Goal: Information Seeking & Learning: Learn about a topic

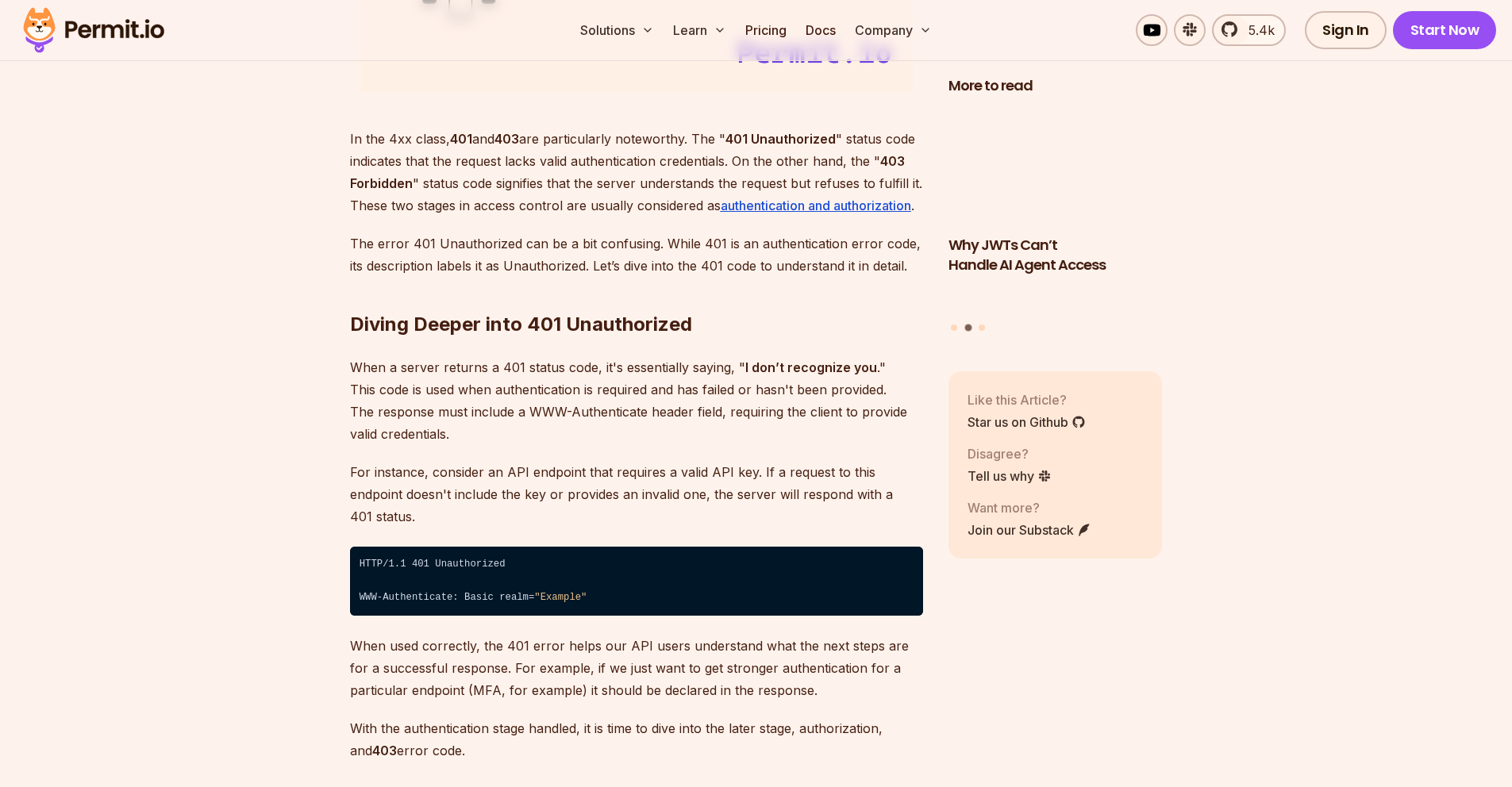
scroll to position [2213, 0]
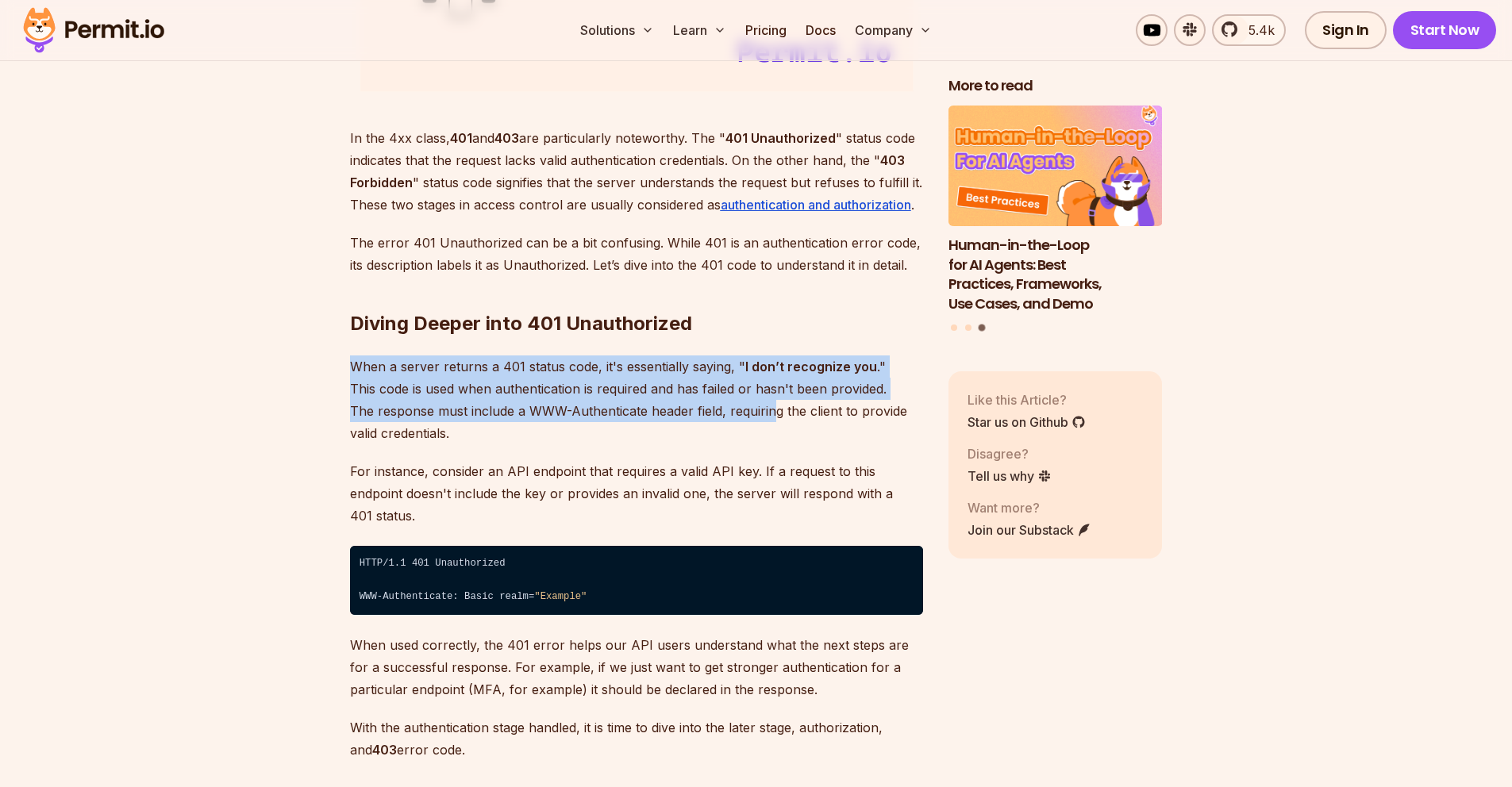
drag, startPoint x: 770, startPoint y: 348, endPoint x: 770, endPoint y: 417, distance: 69.0
click at [772, 420] on p "When a server returns a 401 status code, it's essentially saying, " I don’t rec…" at bounding box center [636, 400] width 573 height 89
drag, startPoint x: 801, startPoint y: 429, endPoint x: 783, endPoint y: 348, distance: 83.0
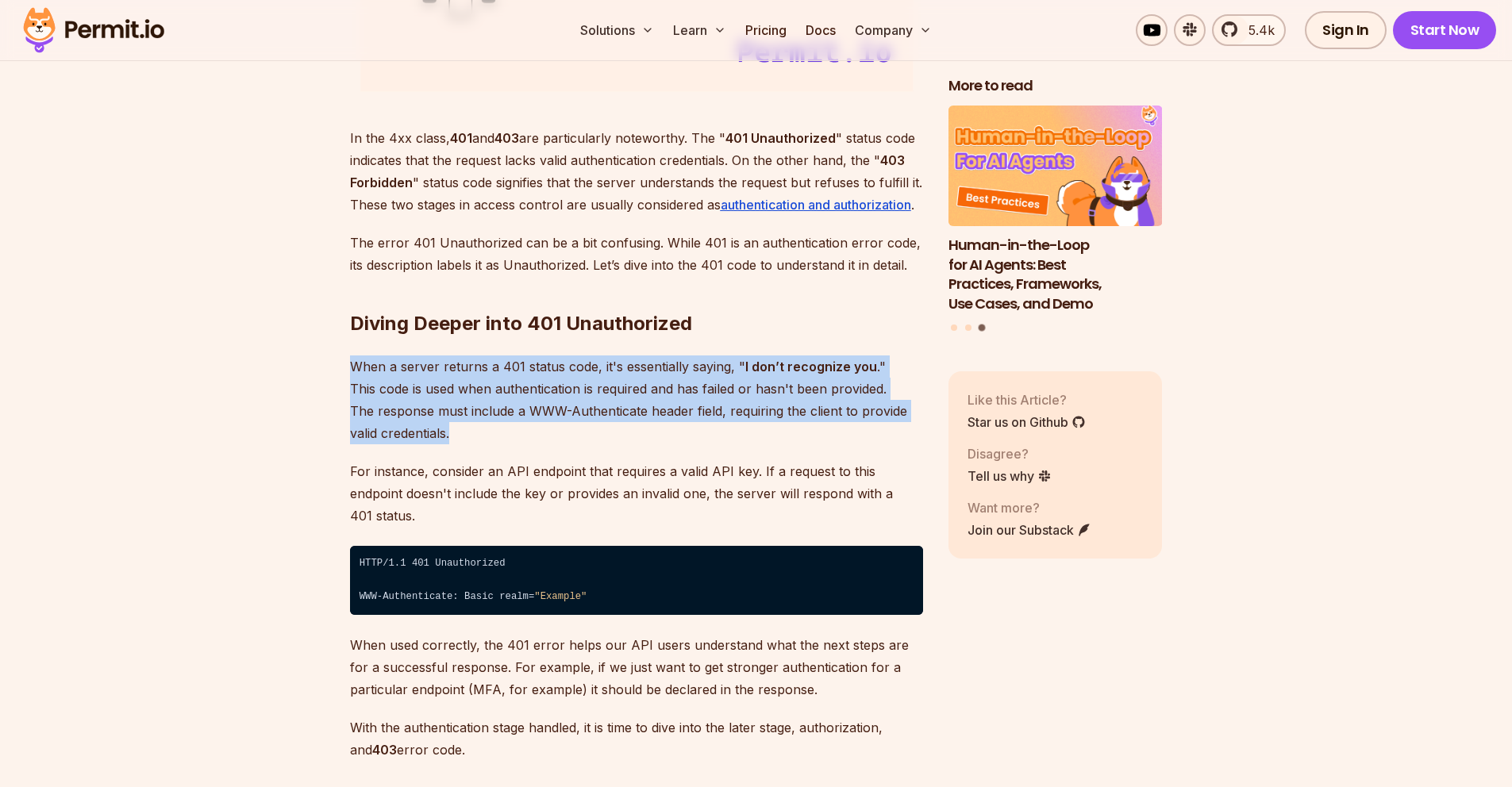
drag, startPoint x: 782, startPoint y: 334, endPoint x: 789, endPoint y: 431, distance: 97.3
click at [789, 431] on p "When a server returns a 401 status code, it's essentially saying, " I don’t rec…" at bounding box center [636, 400] width 573 height 89
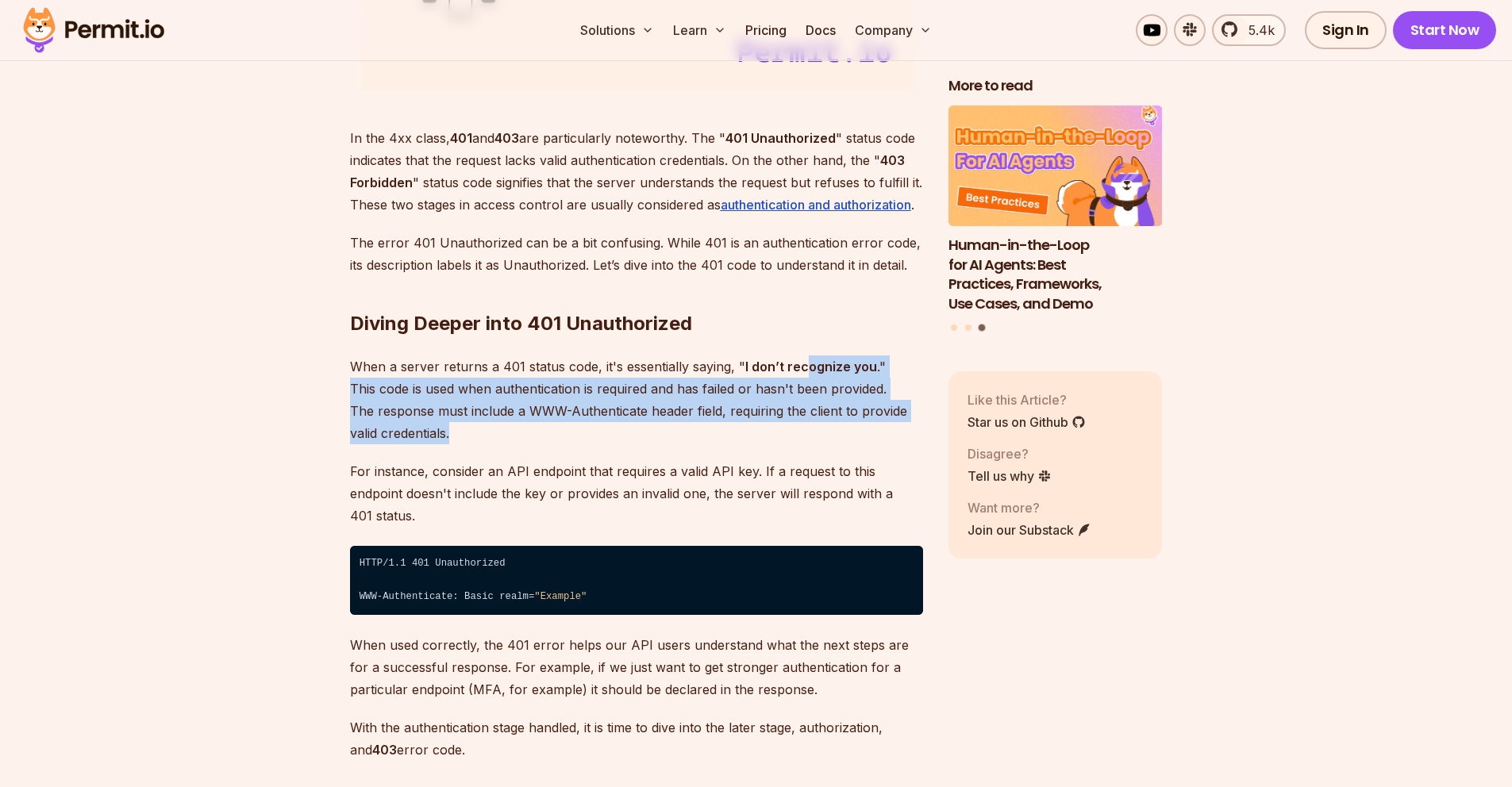
drag, startPoint x: 833, startPoint y: 430, endPoint x: 800, endPoint y: 356, distance: 81.0
click at [800, 356] on p "When a server returns a 401 status code, it's essentially saying, " I don’t rec…" at bounding box center [636, 400] width 573 height 89
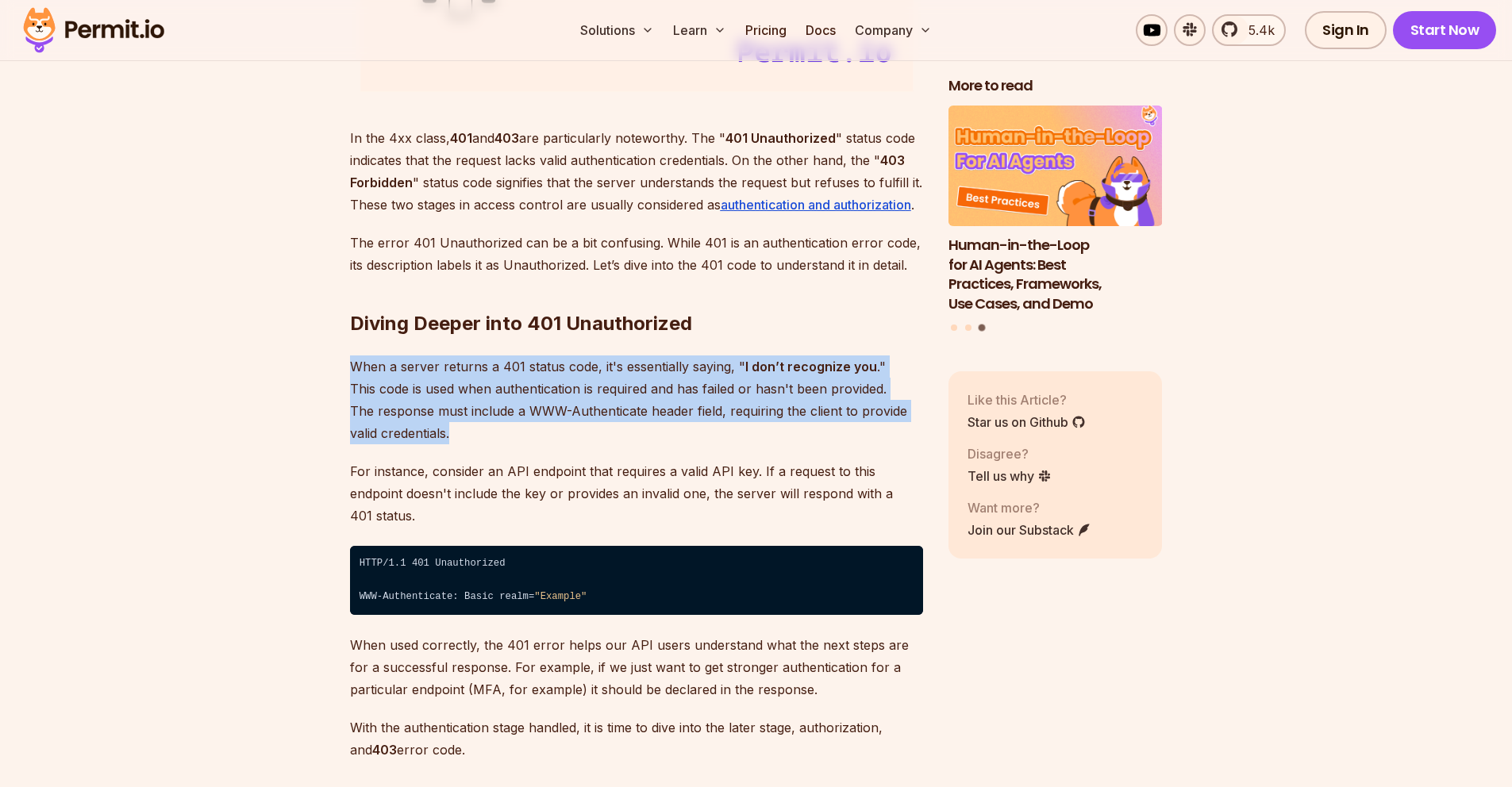
drag, startPoint x: 795, startPoint y: 338, endPoint x: 801, endPoint y: 427, distance: 89.2
click at [801, 429] on p "When a server returns a 401 status code, it's essentially saying, " I don’t rec…" at bounding box center [636, 400] width 573 height 89
drag, startPoint x: 811, startPoint y: 430, endPoint x: 784, endPoint y: 350, distance: 84.4
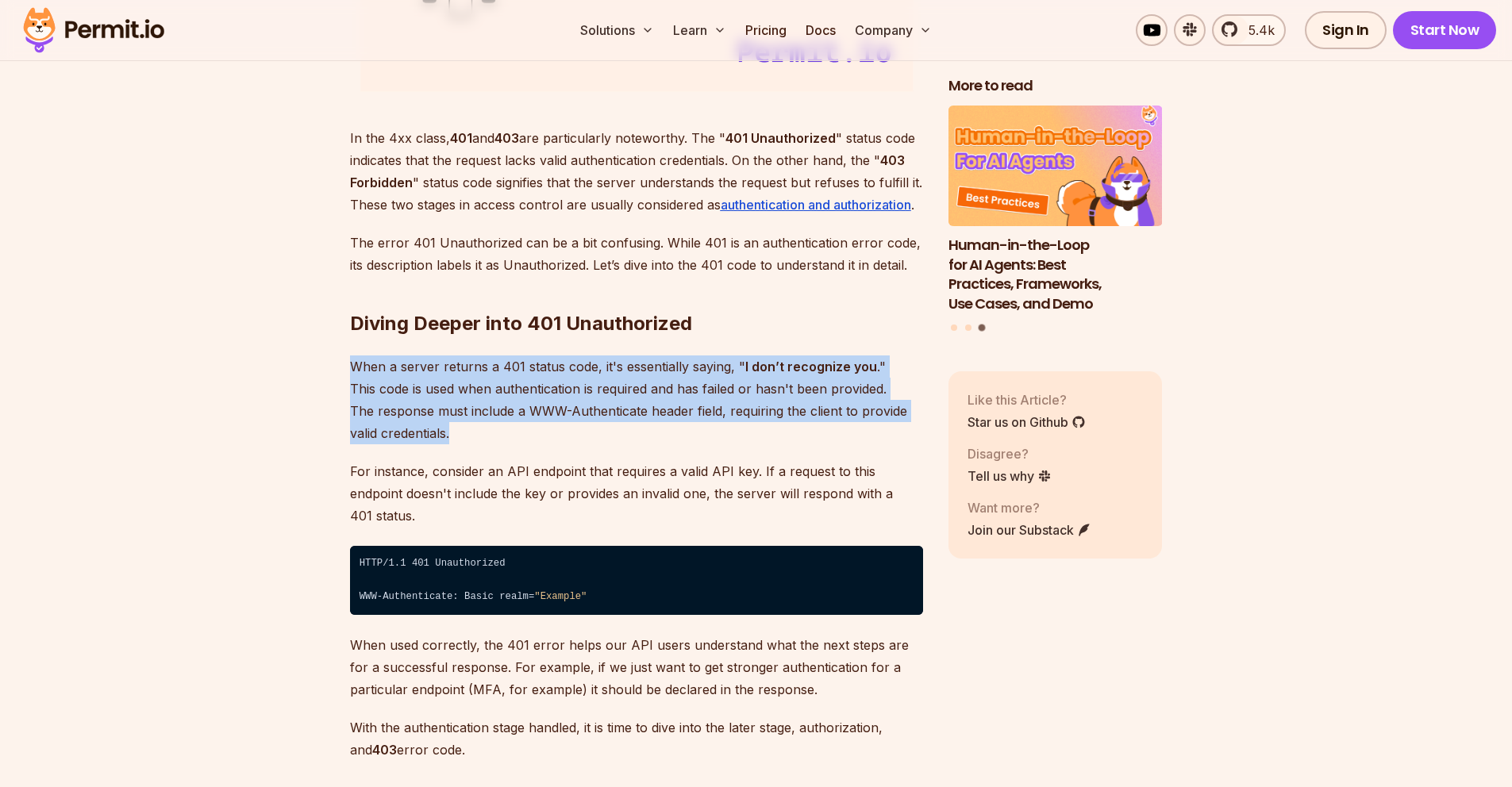
drag, startPoint x: 779, startPoint y: 341, endPoint x: 780, endPoint y: 431, distance: 90.0
click at [781, 433] on p "When a server returns a 401 status code, it's essentially saying, " I don’t rec…" at bounding box center [636, 400] width 573 height 89
drag, startPoint x: 788, startPoint y: 437, endPoint x: 766, endPoint y: 360, distance: 80.1
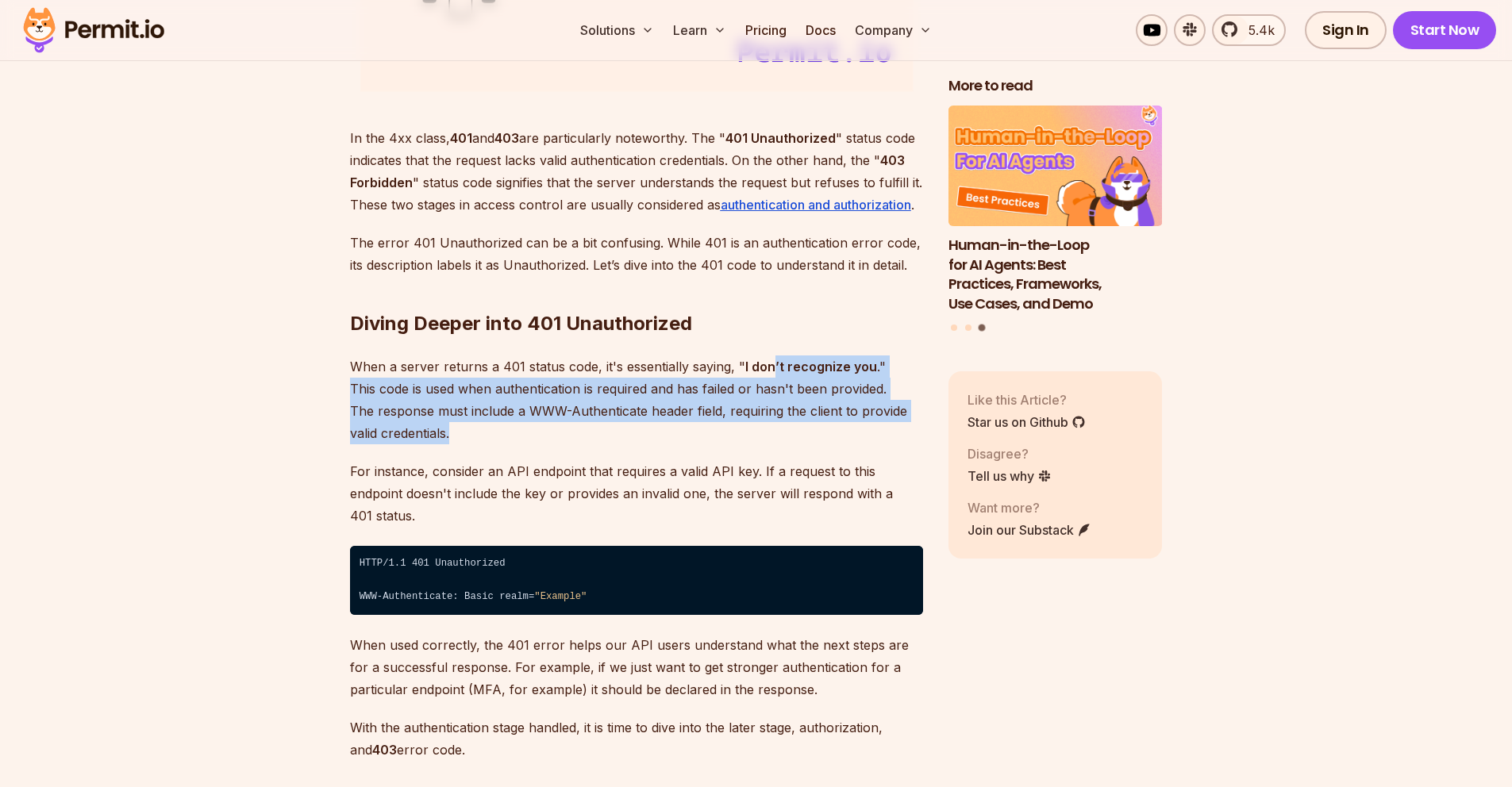
click at [766, 361] on p "When a server returns a 401 status code, it's essentially saying, " I don’t rec…" at bounding box center [636, 400] width 573 height 89
click at [766, 360] on strong "I don’t recognize you" at bounding box center [812, 367] width 132 height 16
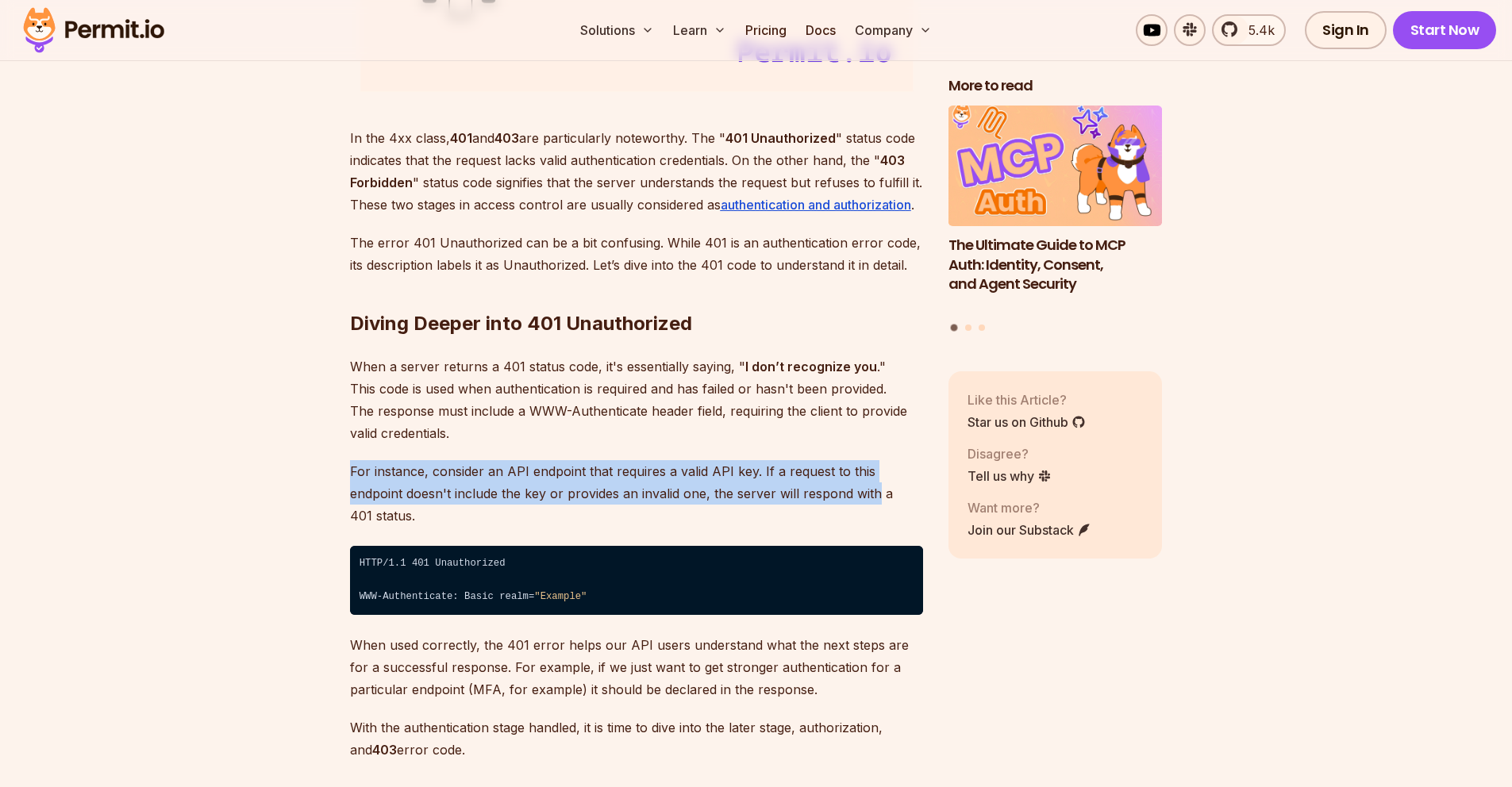
drag, startPoint x: 800, startPoint y: 442, endPoint x: 816, endPoint y: 495, distance: 55.4
click at [816, 496] on p "For instance, consider an API endpoint that requires a valid API key. If a requ…" at bounding box center [636, 494] width 573 height 67
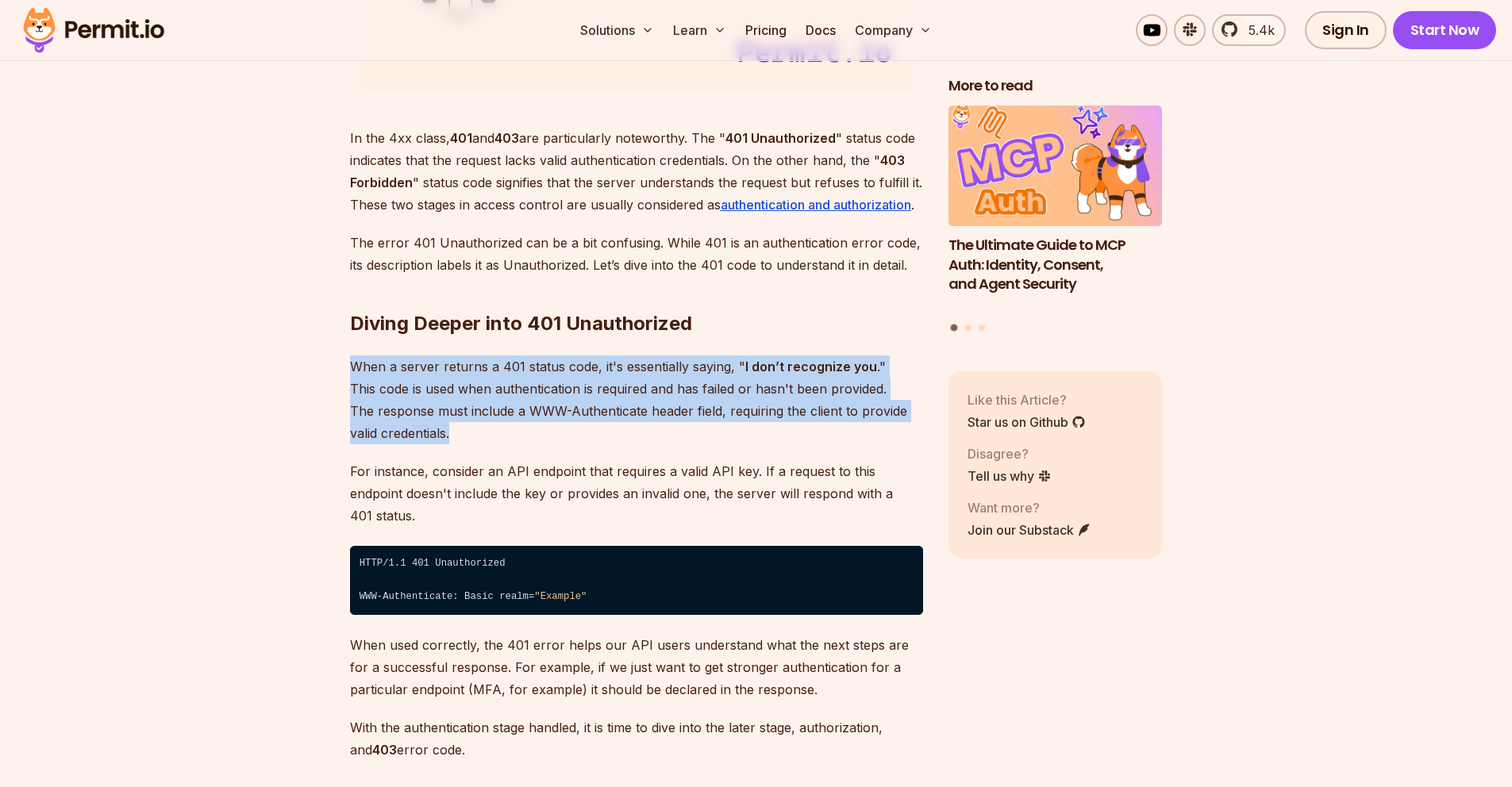
drag, startPoint x: 807, startPoint y: 331, endPoint x: 808, endPoint y: 425, distance: 94.0
click at [808, 429] on p "When a server returns a 401 status code, it's essentially saying, " I don’t rec…" at bounding box center [636, 400] width 573 height 89
drag, startPoint x: 814, startPoint y: 436, endPoint x: 794, endPoint y: 353, distance: 85.4
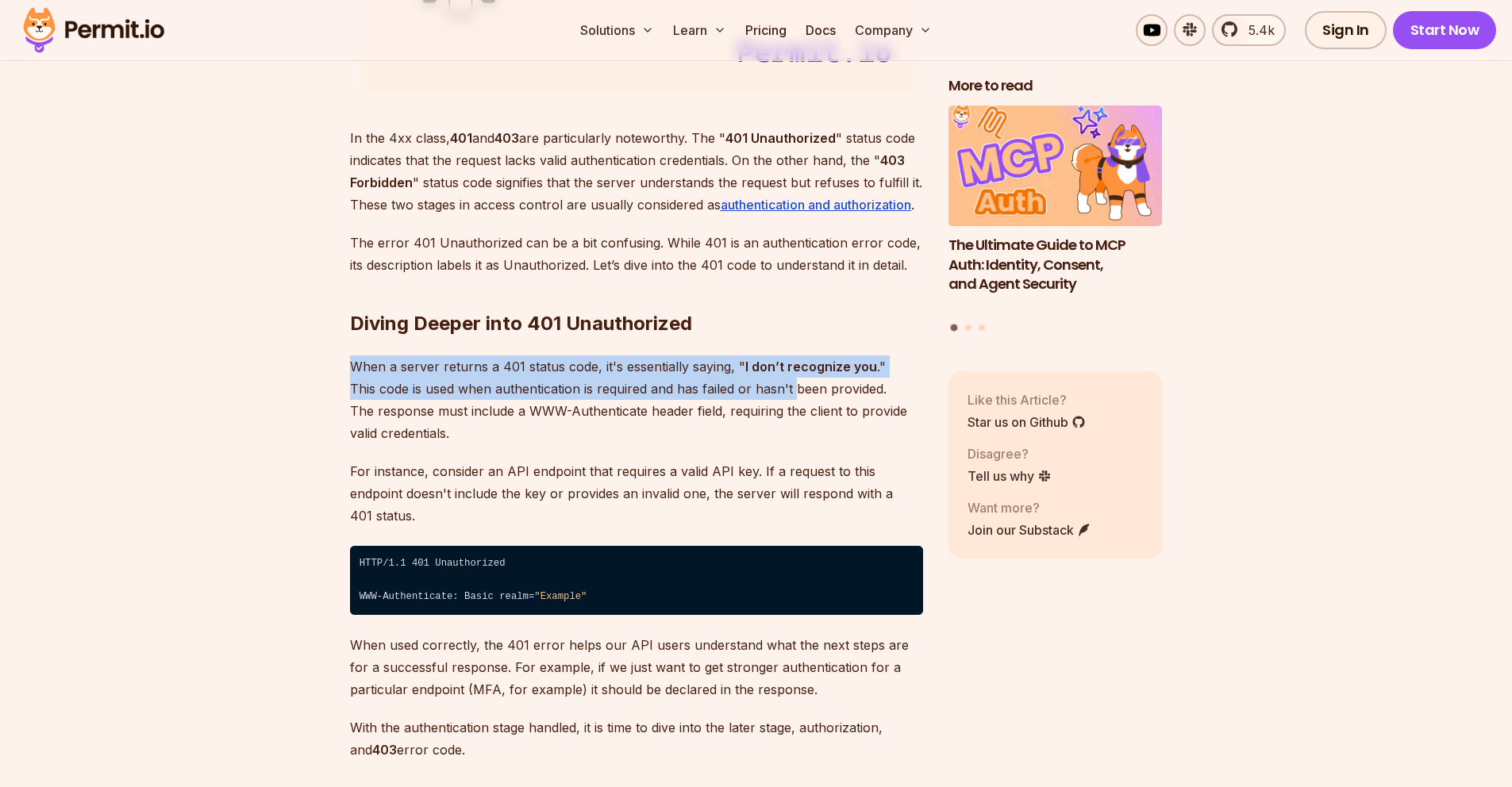
drag, startPoint x: 795, startPoint y: 339, endPoint x: 796, endPoint y: 395, distance: 56.0
